Goal: Task Accomplishment & Management: Manage account settings

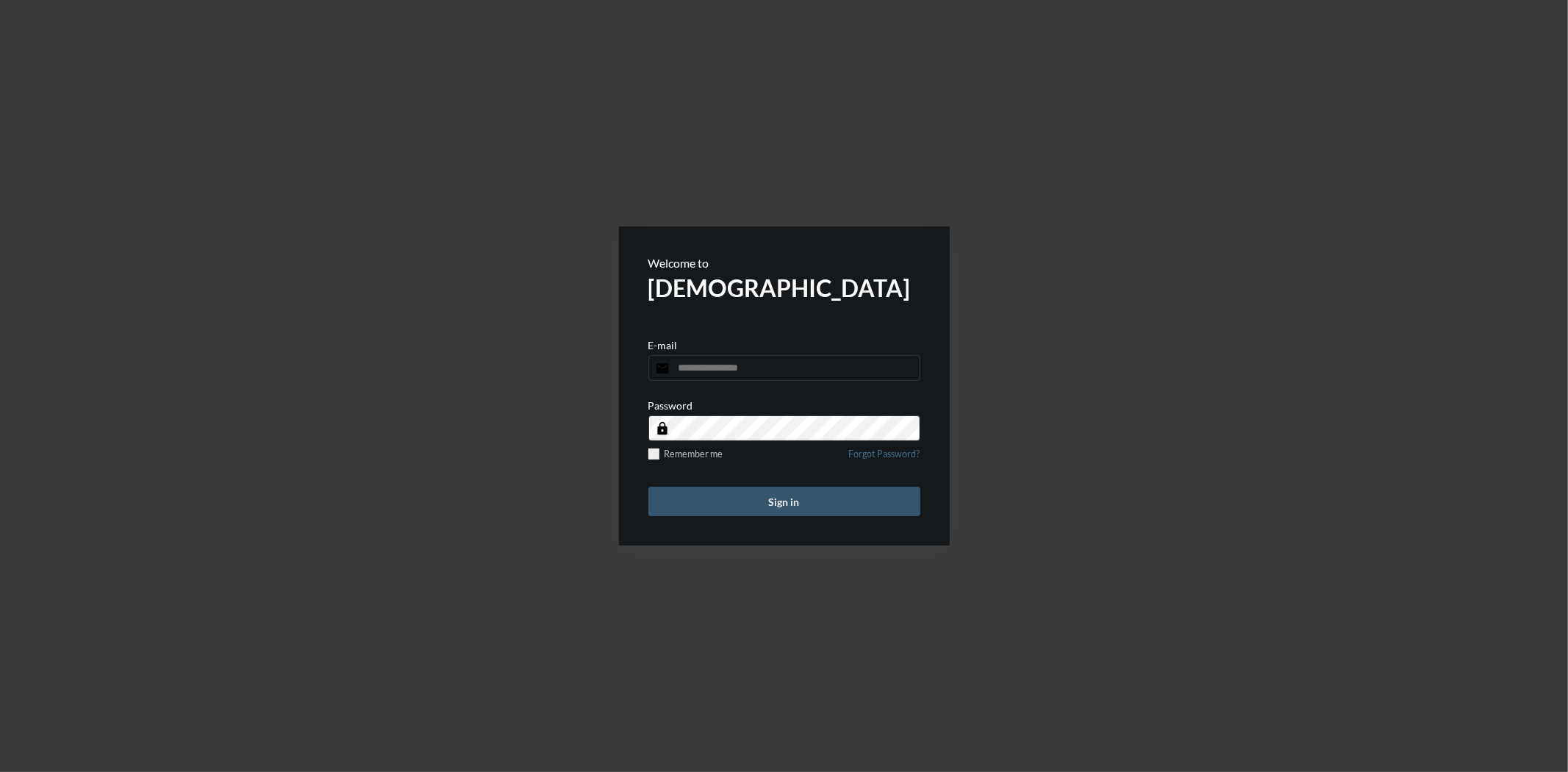
type input "**********"
click at [821, 496] on button "Sign in" at bounding box center [784, 501] width 272 height 29
type input "**********"
click at [772, 508] on button "Sign in" at bounding box center [784, 501] width 272 height 29
